Goal: Communication & Community: Answer question/provide support

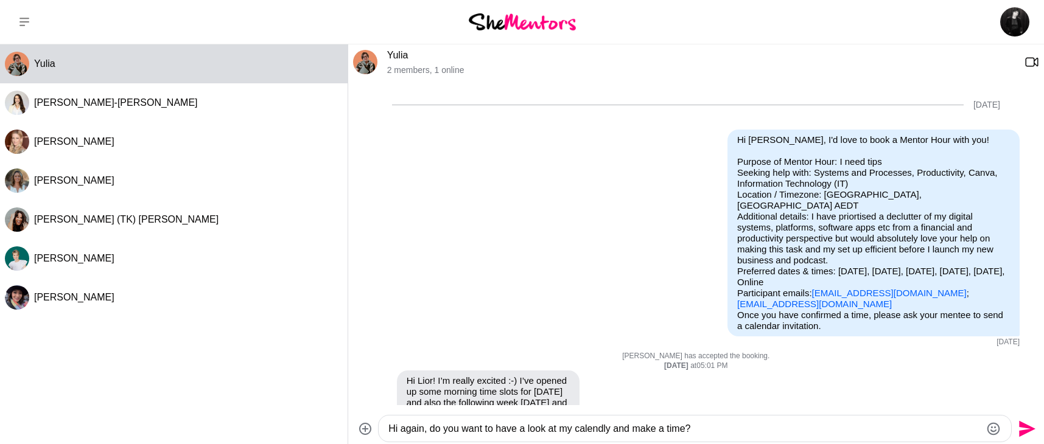
scroll to position [565, 0]
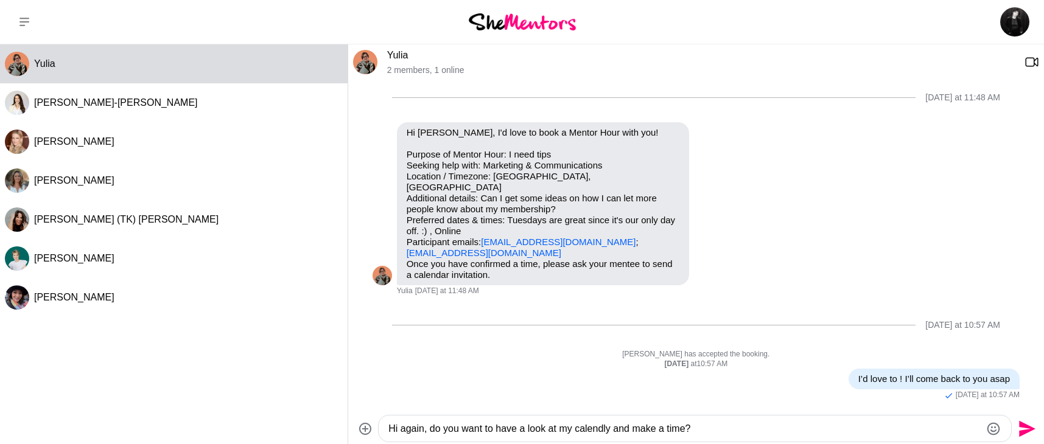
paste textarea "[URL][DOMAIN_NAME]"
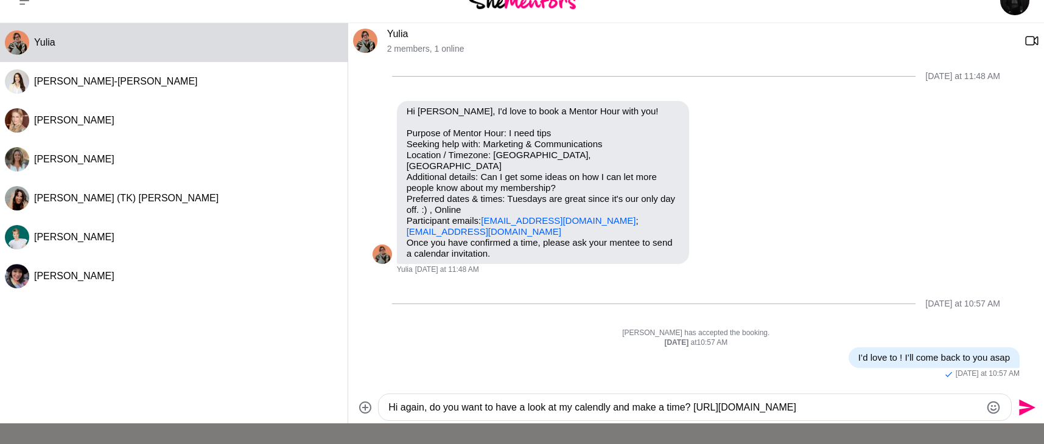
scroll to position [26, 0]
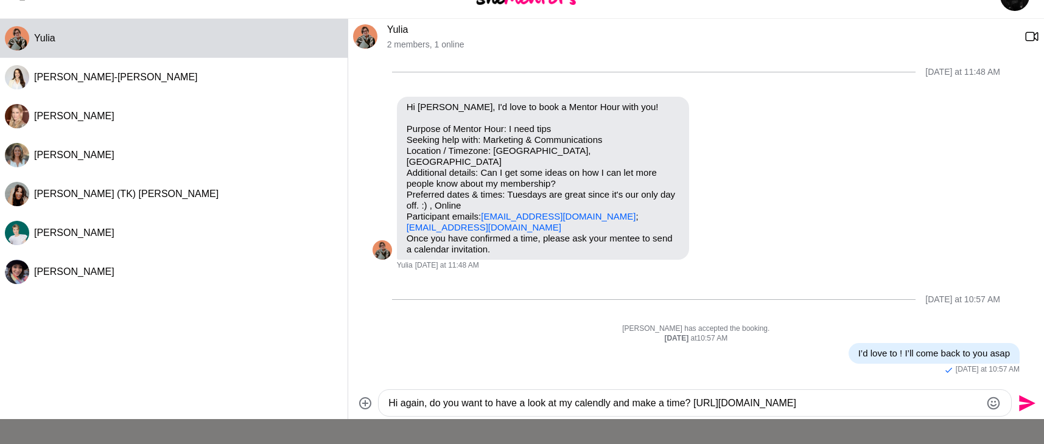
drag, startPoint x: 975, startPoint y: 430, endPoint x: 699, endPoint y: 405, distance: 278.0
click at [694, 405] on textarea "Hi again, do you want to have a look at my calendly and make a time? [URL][DOMA…" at bounding box center [684, 403] width 592 height 15
paste textarea "[DOMAIN_NAME][URL]"
drag, startPoint x: 730, startPoint y: 405, endPoint x: 690, endPoint y: 403, distance: 39.6
click at [729, 405] on textarea "Hi again, do you want to have a look at my calendly and make a time? [URL][DOMA…" at bounding box center [684, 403] width 592 height 15
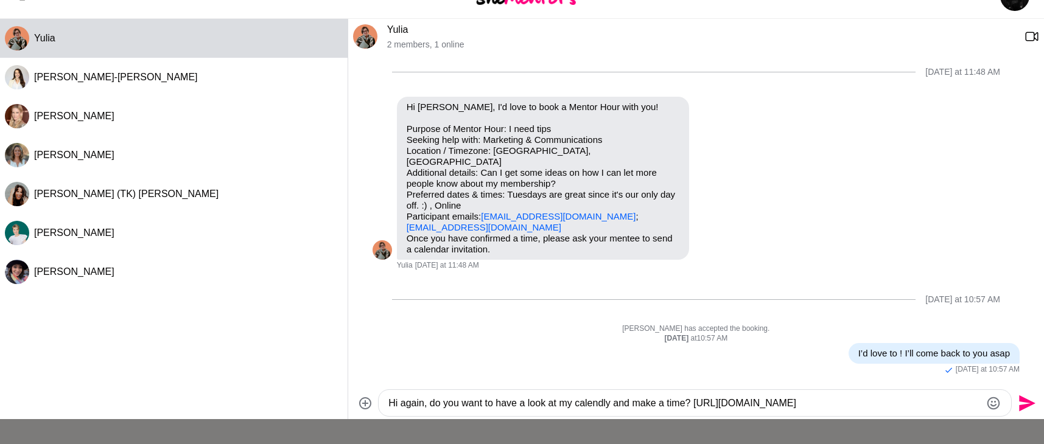
drag, startPoint x: 697, startPoint y: 402, endPoint x: 1077, endPoint y: 403, distance: 380.3
click at [1043, 403] on html "Dashboard Profile Saved Items (109) Messages Bookings Reviews (2) Membership Lo…" at bounding box center [522, 276] width 1044 height 605
paste textarea "Type your message"
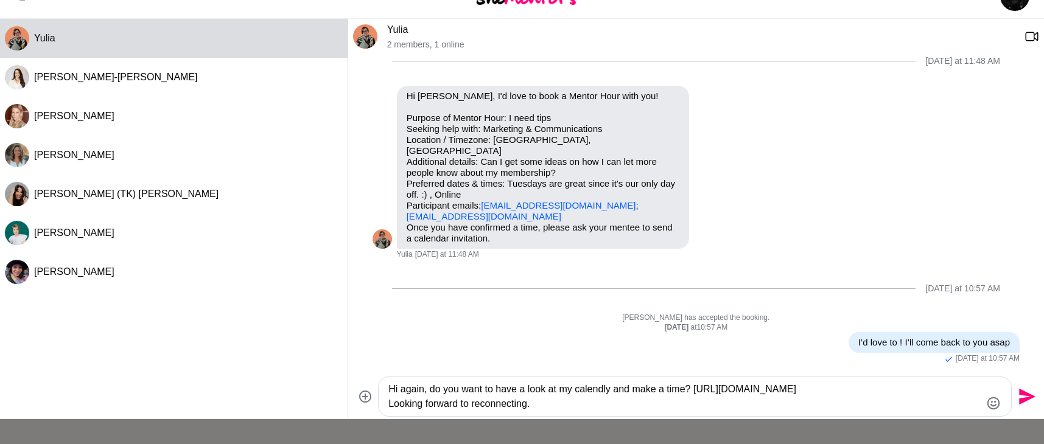
type textarea "Hi again, do you want to have a look at my calendly and make a time? [URL][DOMA…"
click at [1021, 388] on icon "Send" at bounding box center [1025, 396] width 19 height 19
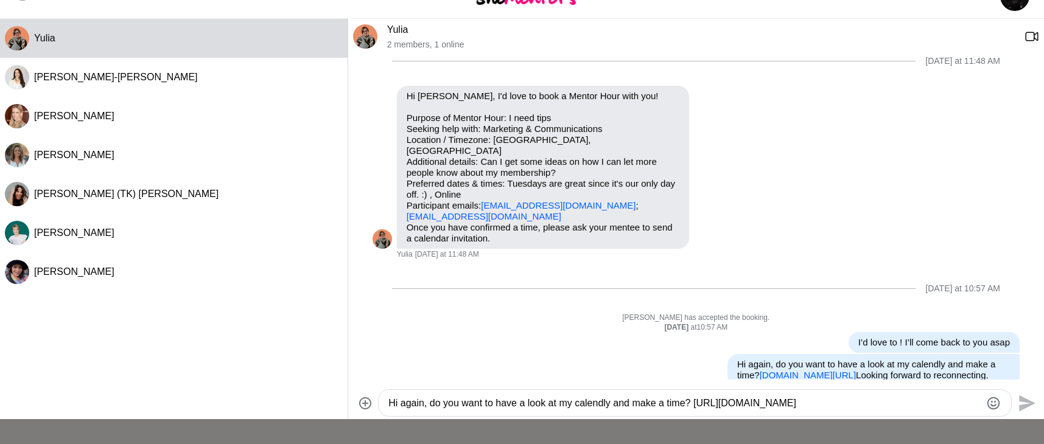
scroll to position [609, 0]
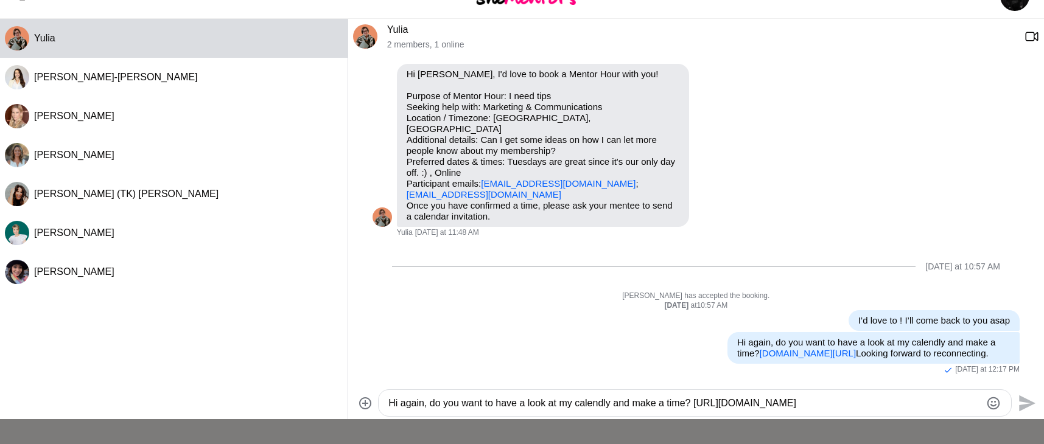
click at [360, 419] on div "Dashboard Profile Saved Items (109) Messages Bookings Reviews (2) Membership Lo…" at bounding box center [522, 276] width 1044 height 605
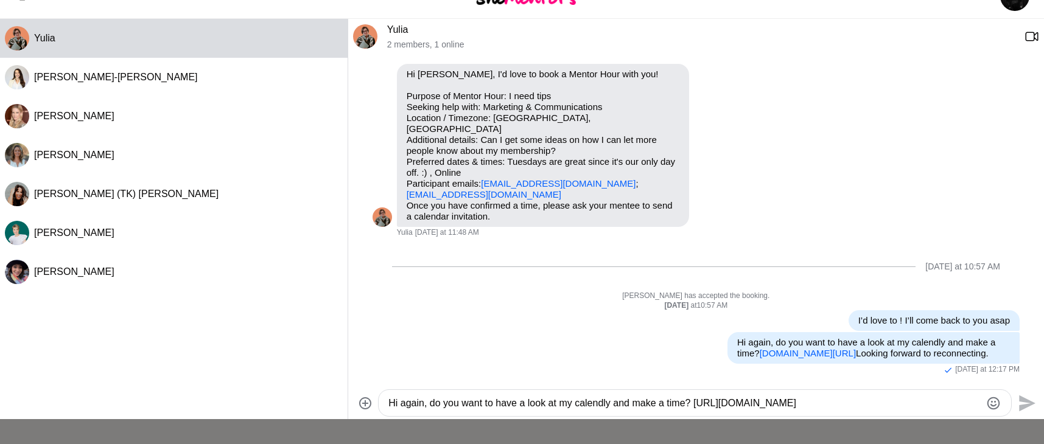
scroll to position [0, 0]
